Goal: Task Accomplishment & Management: Manage account settings

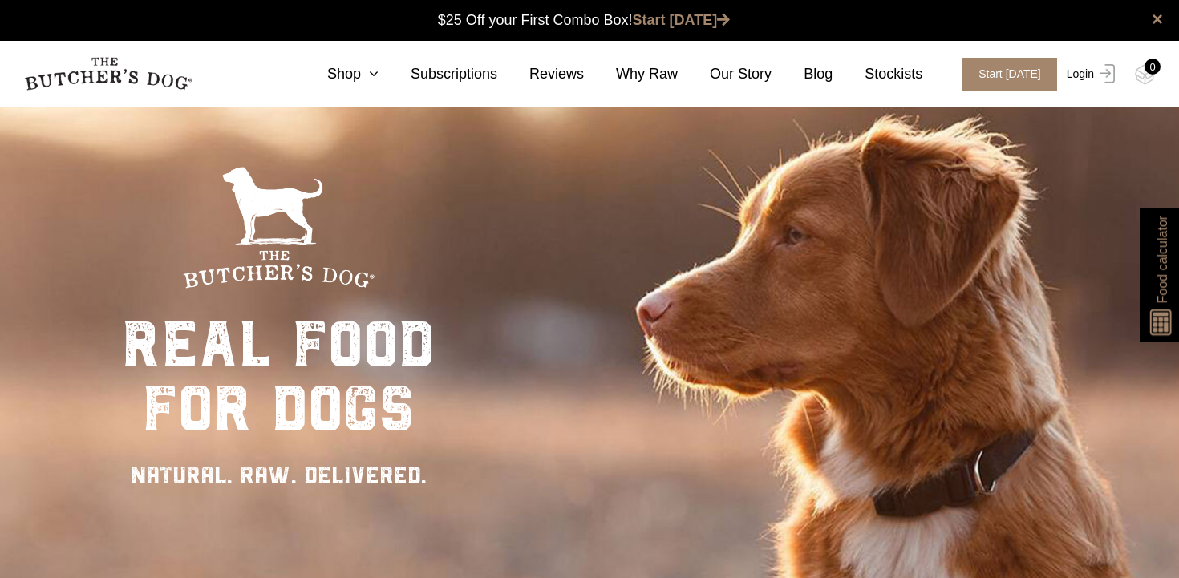
click at [1079, 75] on link "Login" at bounding box center [1089, 74] width 52 height 33
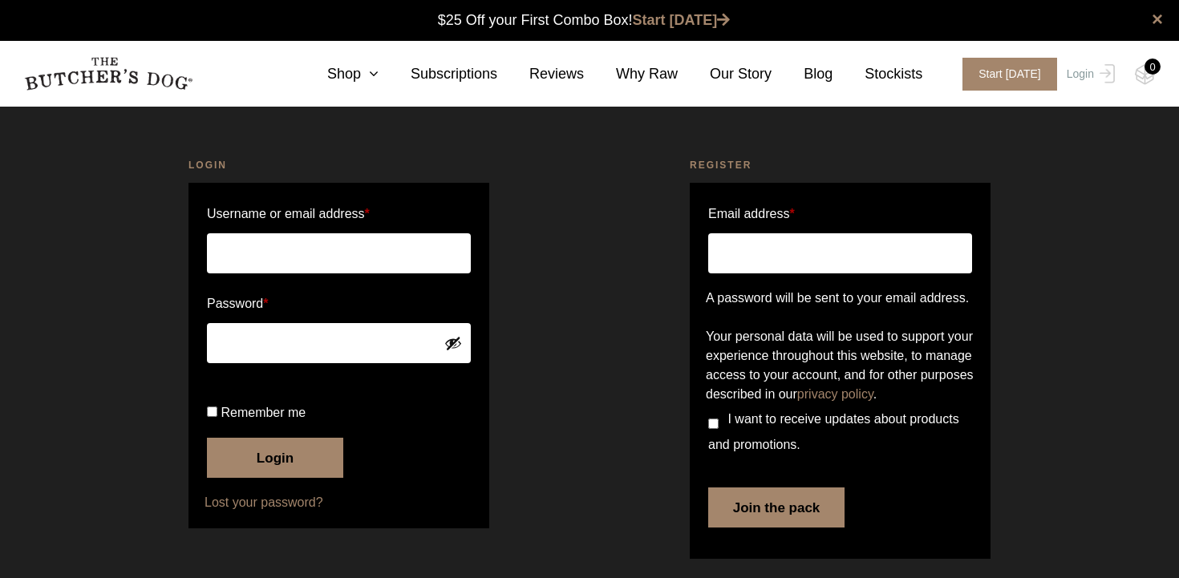
scroll to position [1, 0]
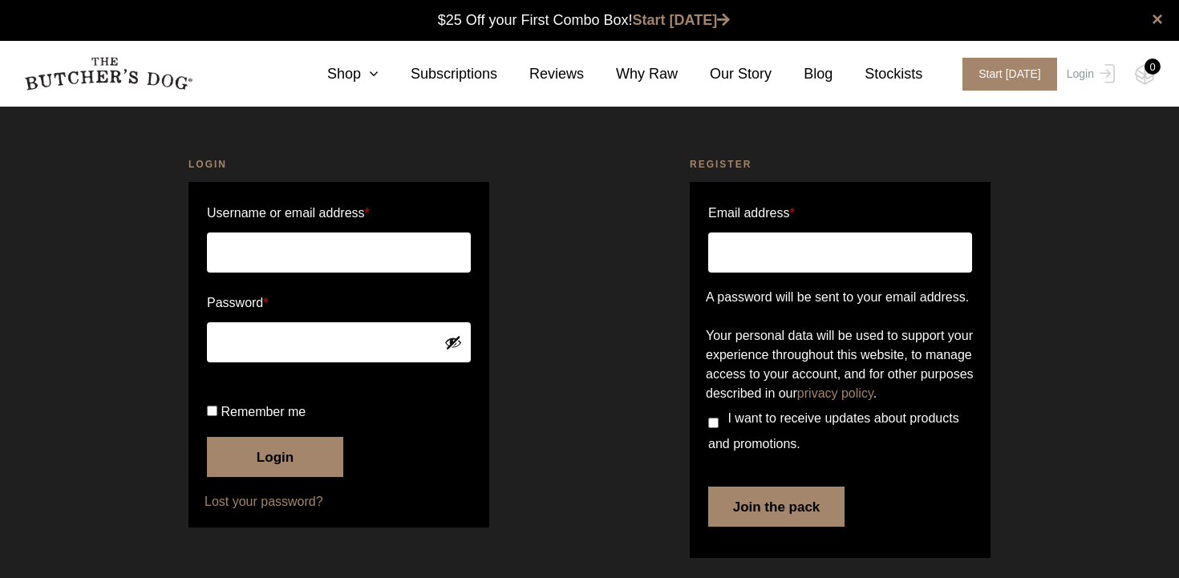
click at [298, 249] on input "Username or email address *" at bounding box center [339, 253] width 264 height 40
type input "chapman.m.kelly@gmail.com"
click at [215, 416] on input "Remember me" at bounding box center [212, 411] width 10 height 10
checkbox input "true"
click at [276, 477] on button "Login" at bounding box center [275, 457] width 136 height 40
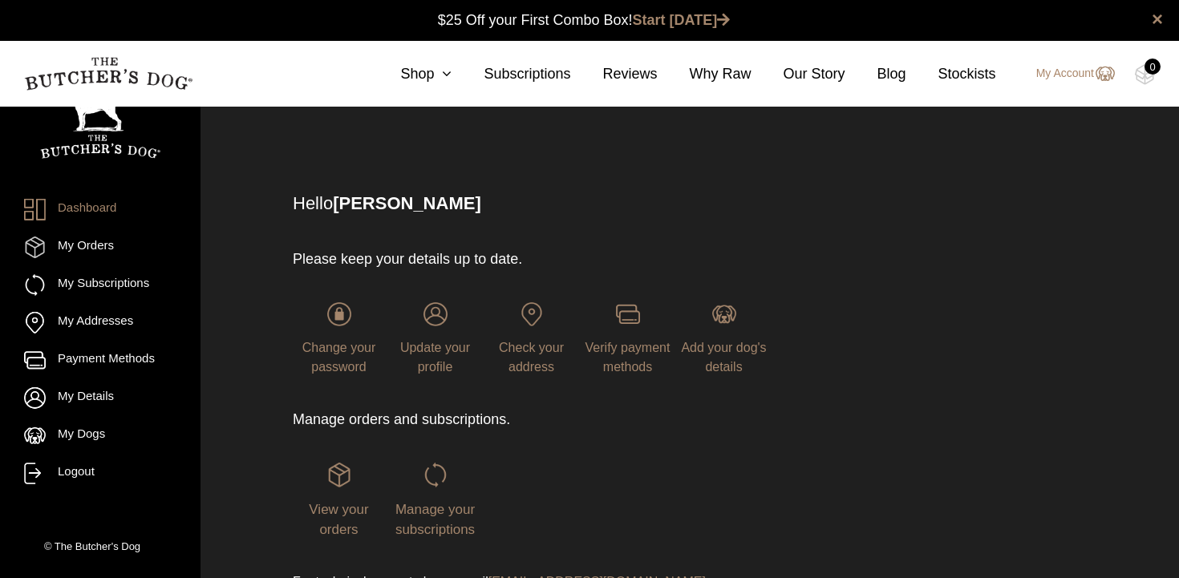
scroll to position [1, 0]
click at [341, 508] on span "View your orders" at bounding box center [338, 519] width 59 height 36
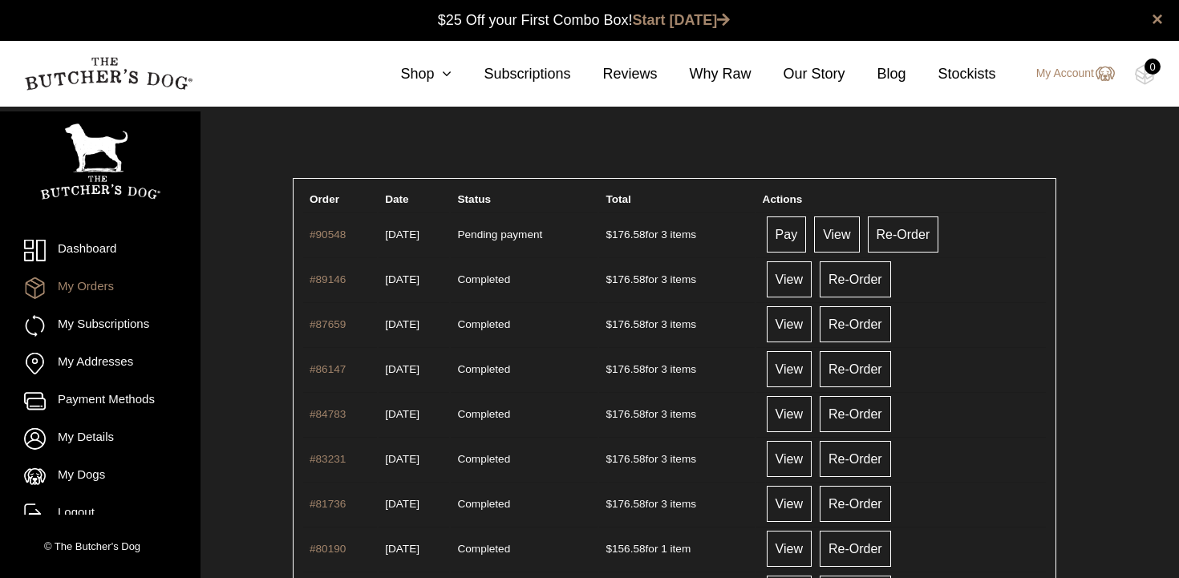
scroll to position [1, 0]
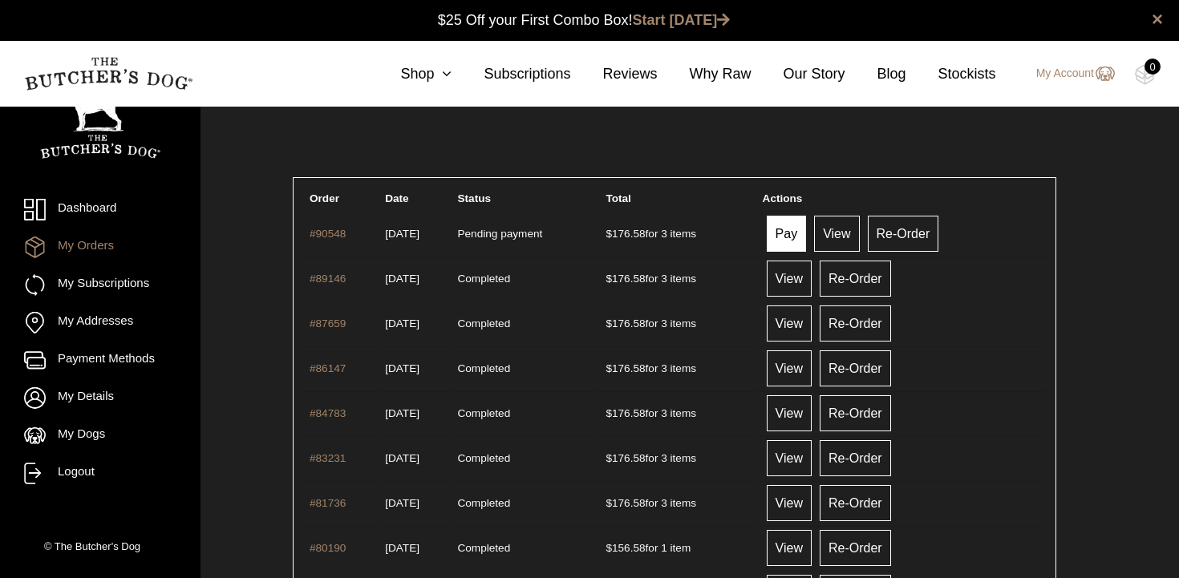
click at [807, 235] on link "Pay" at bounding box center [787, 234] width 40 height 36
